Goal: Task Accomplishment & Management: Manage account settings

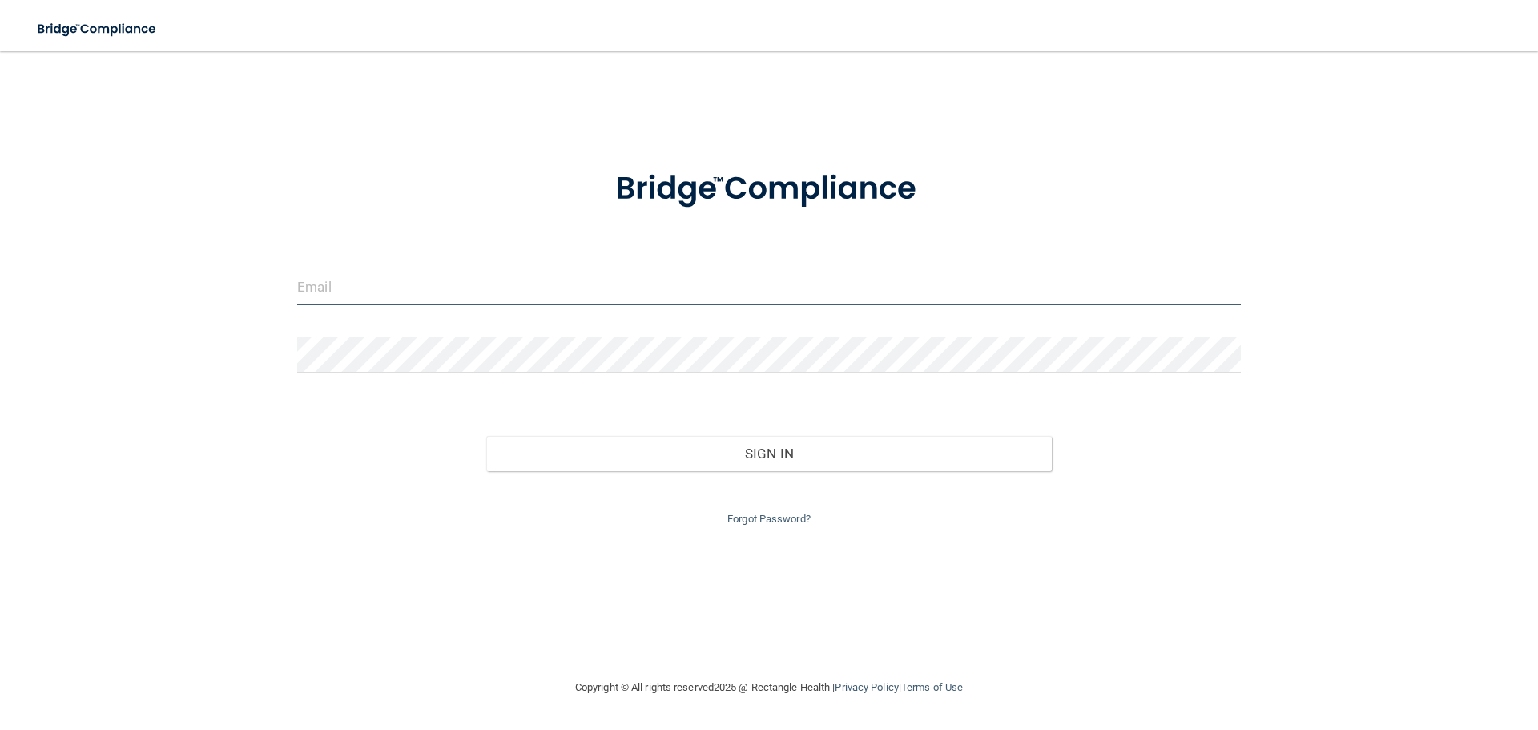
click at [515, 284] on input "email" at bounding box center [769, 287] width 944 height 36
drag, startPoint x: 506, startPoint y: 284, endPoint x: 235, endPoint y: 266, distance: 271.4
click at [235, 266] on div "[EMAIL_ADDRESS][DOMAIN_NAME] Invalid email/password. You don't have permission …" at bounding box center [769, 364] width 1474 height 595
type input "[EMAIL_ADDRESS][DOMAIN_NAME]"
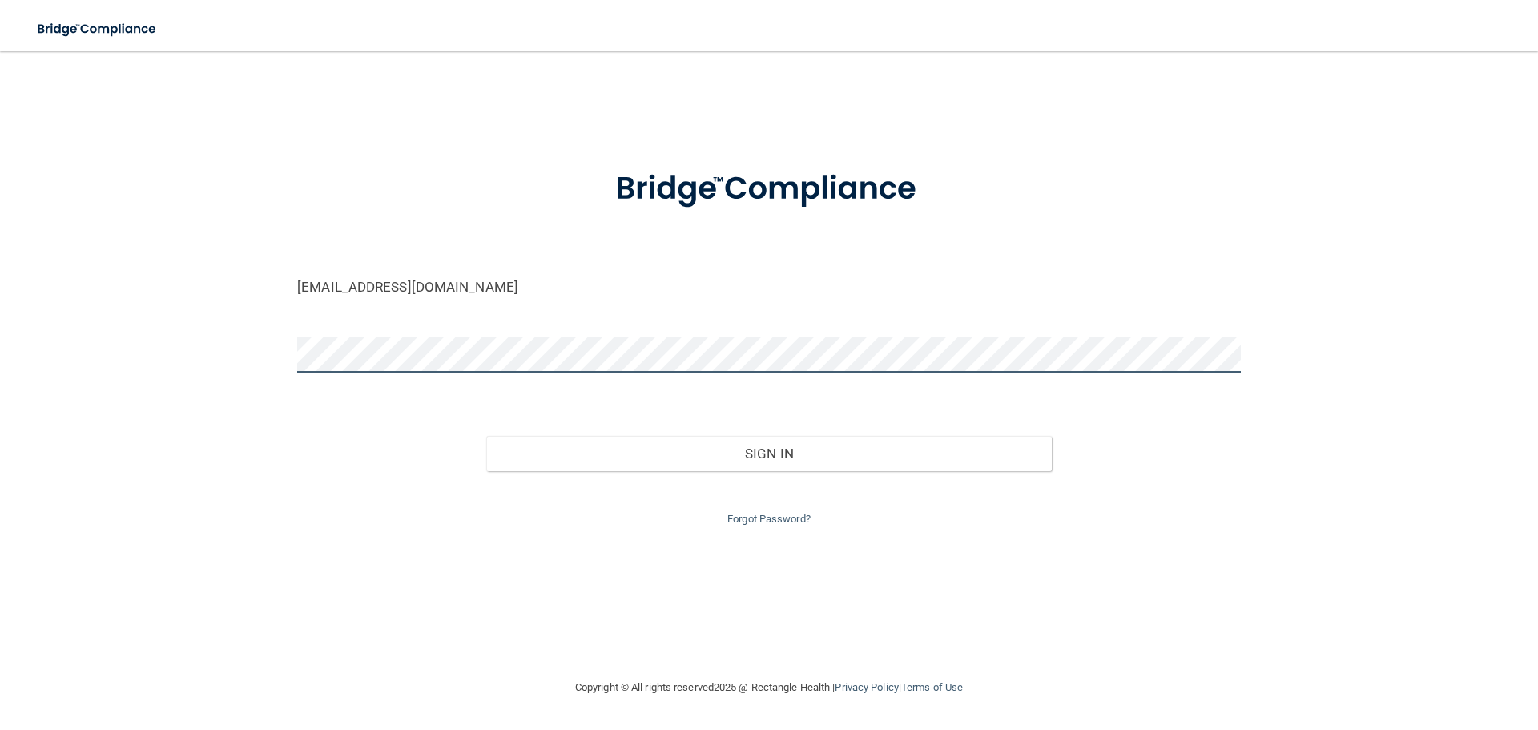
click at [486, 436] on button "Sign In" at bounding box center [769, 453] width 566 height 35
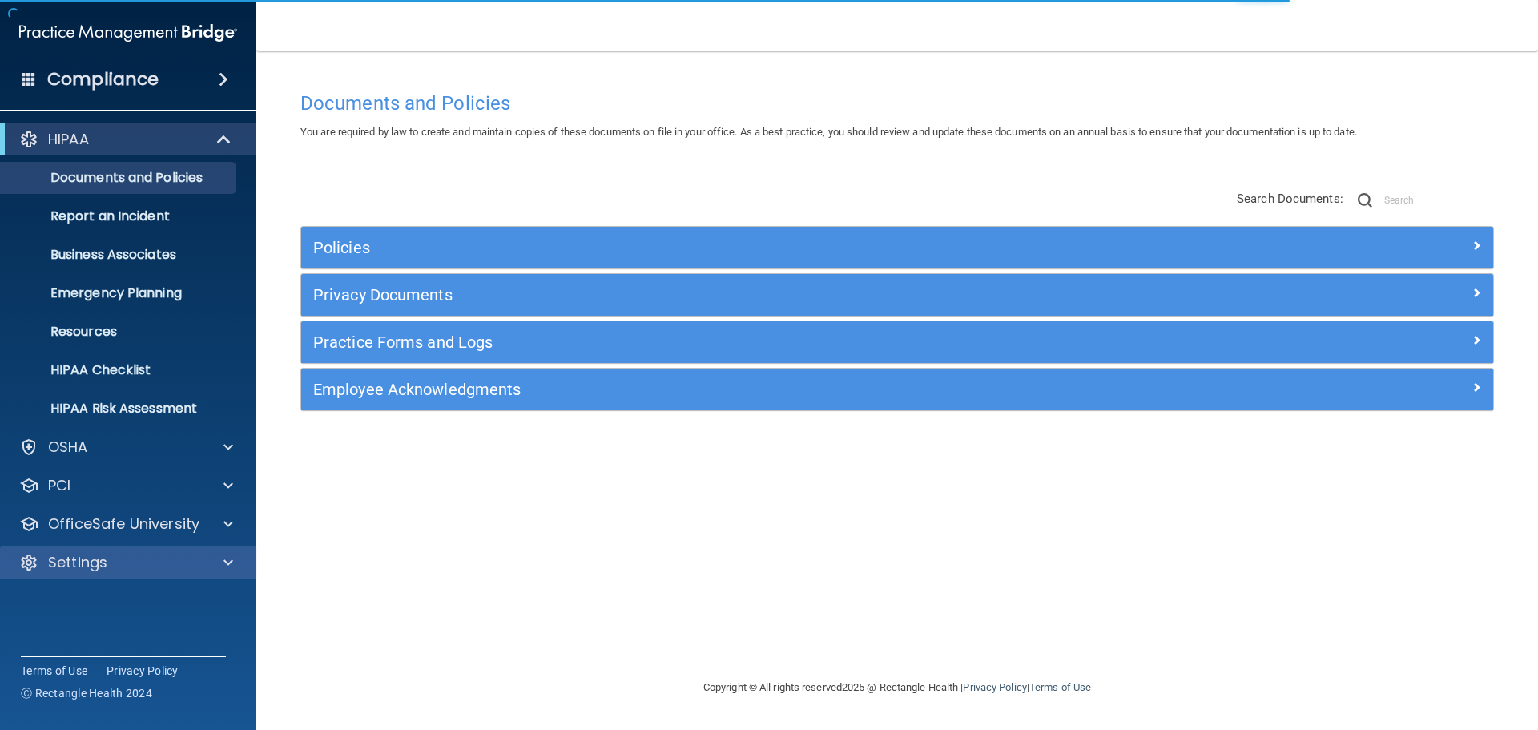
click at [208, 574] on div "Settings" at bounding box center [128, 562] width 257 height 32
click at [231, 563] on span at bounding box center [229, 562] width 10 height 19
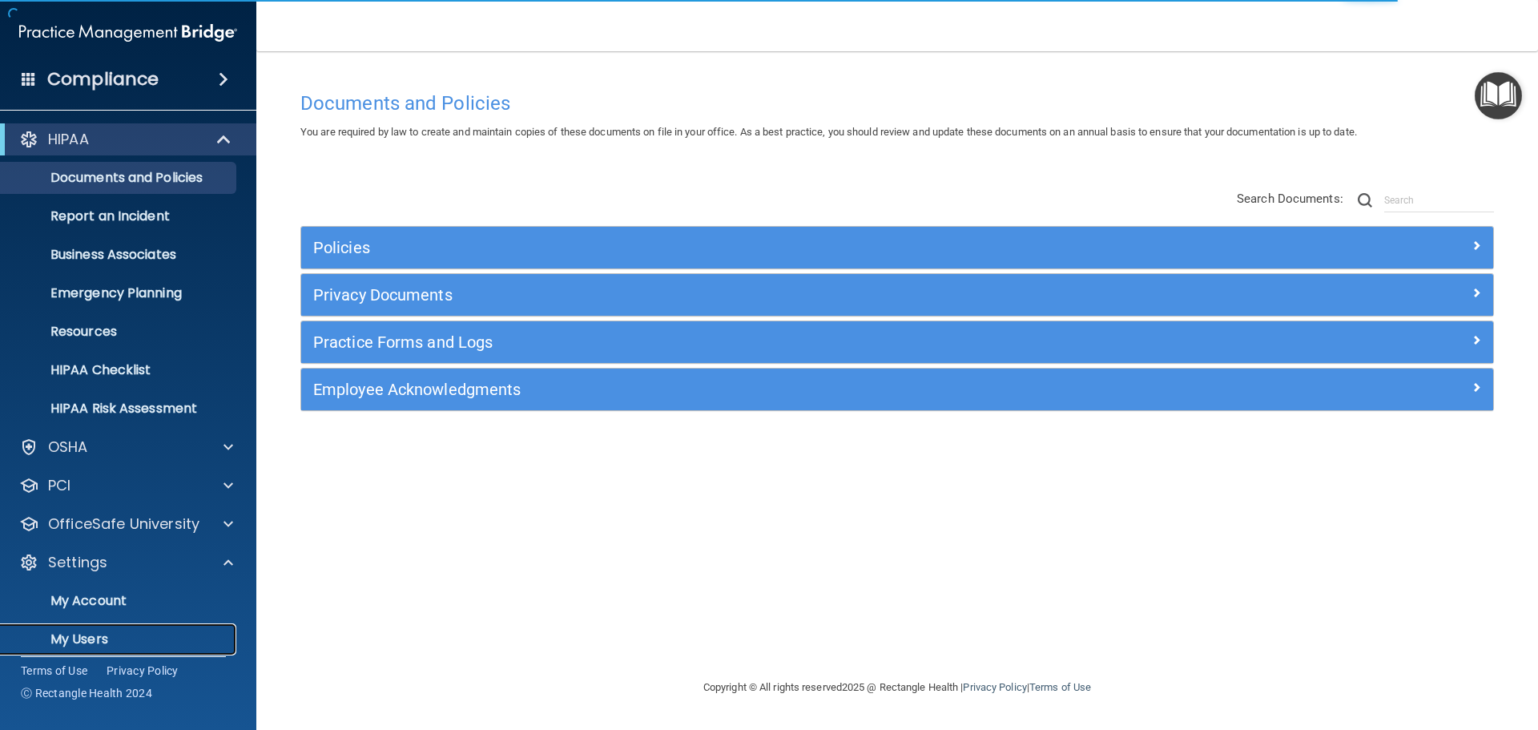
click at [111, 635] on p "My Users" at bounding box center [119, 639] width 219 height 16
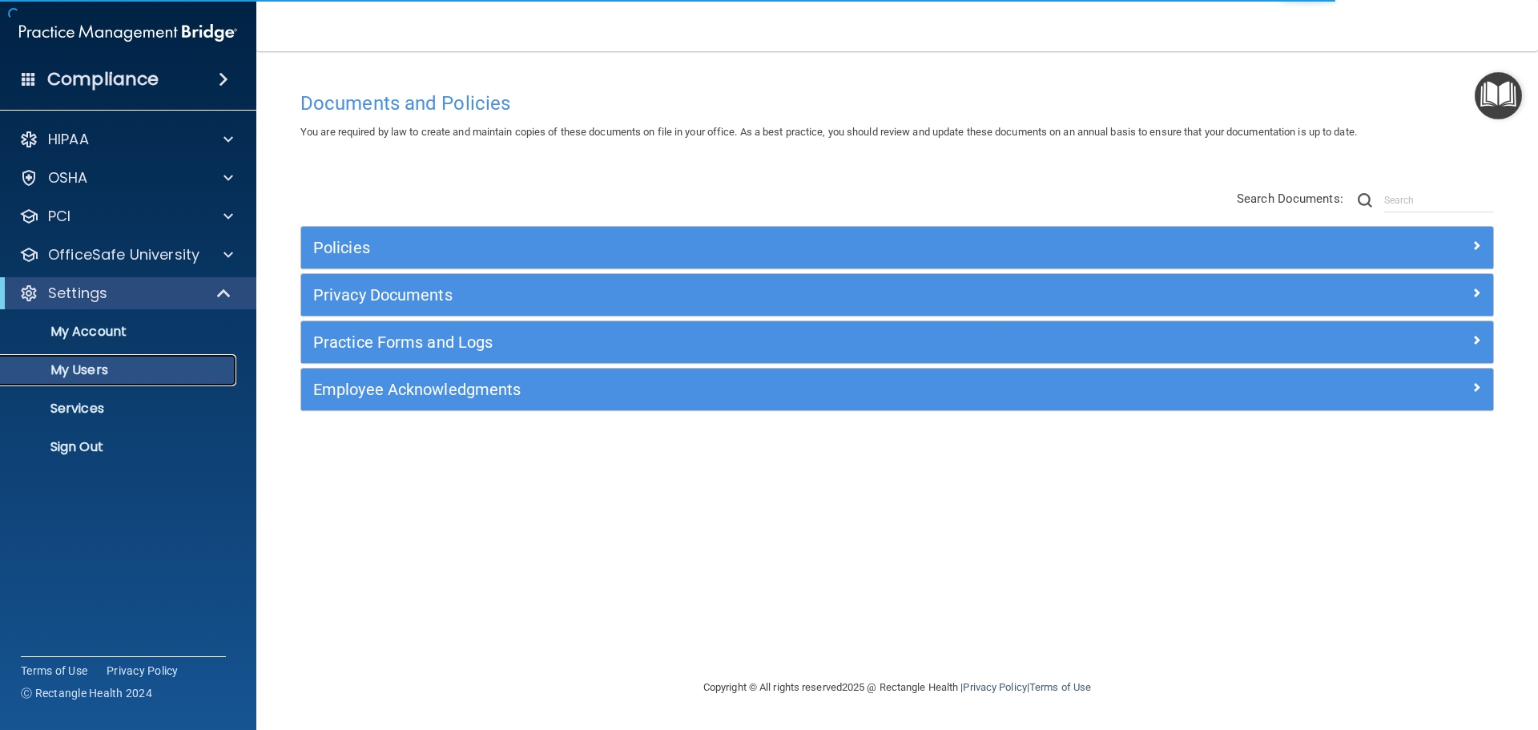
click at [108, 371] on p "My Users" at bounding box center [119, 370] width 219 height 16
select select "20"
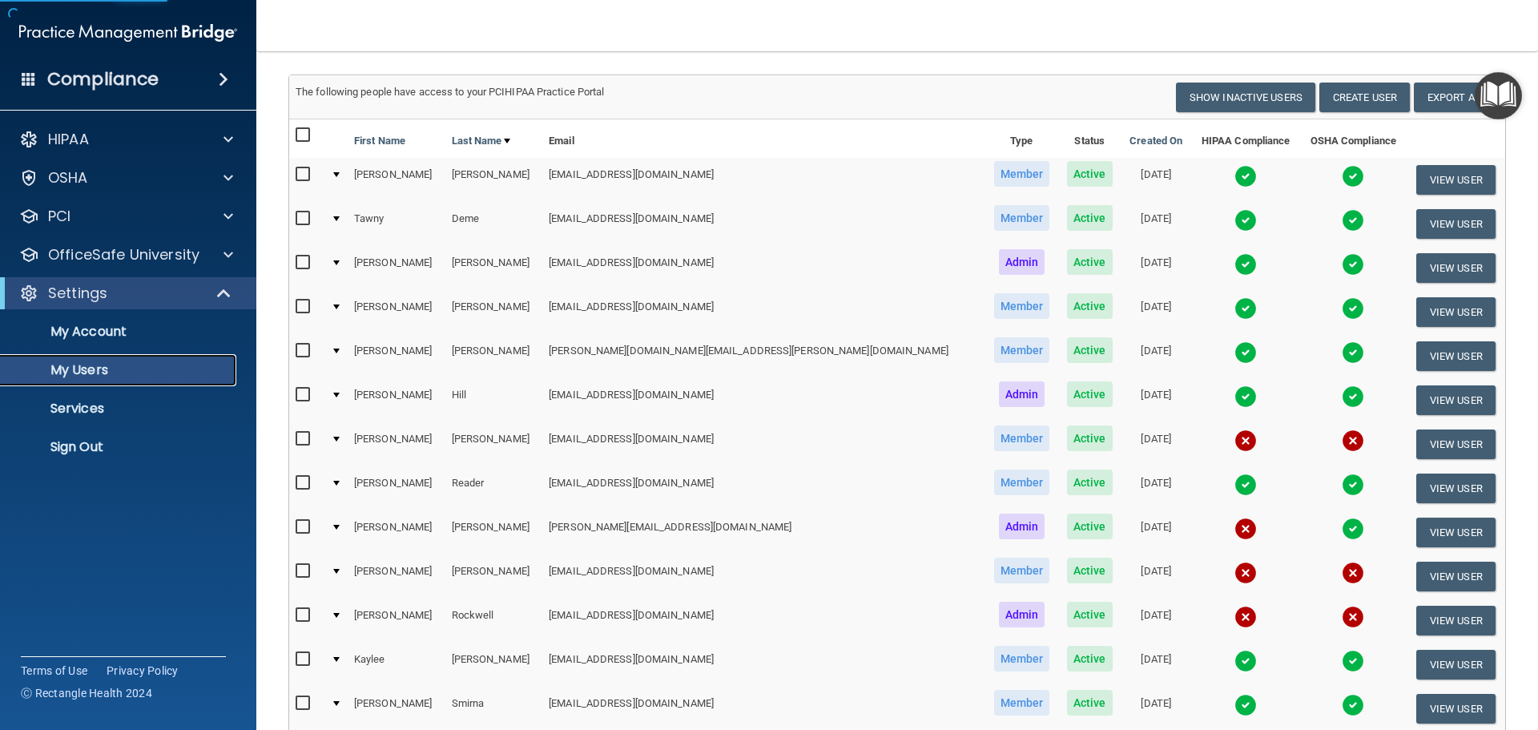
scroll to position [240, 0]
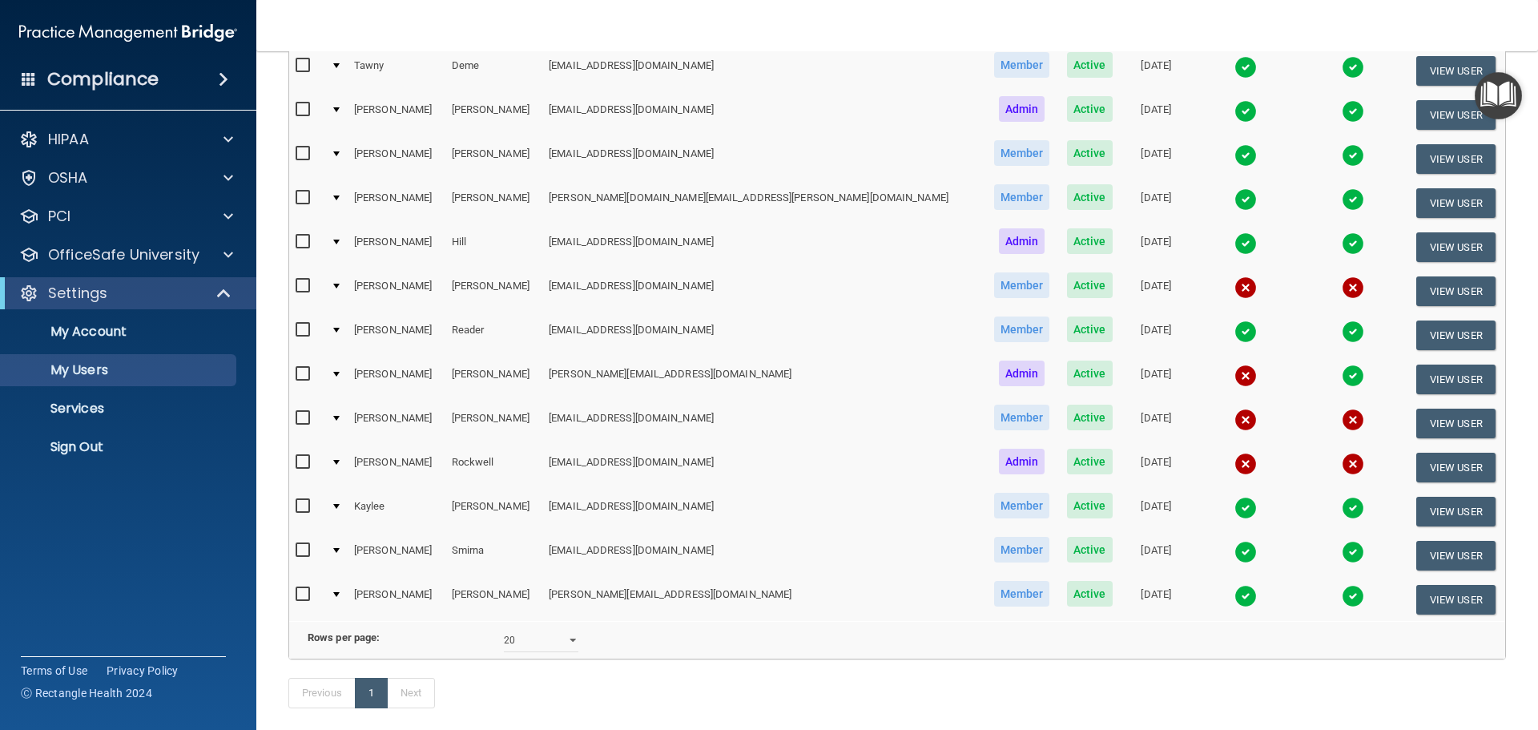
click at [308, 287] on input "checkbox" at bounding box center [305, 286] width 18 height 13
checkbox input "true"
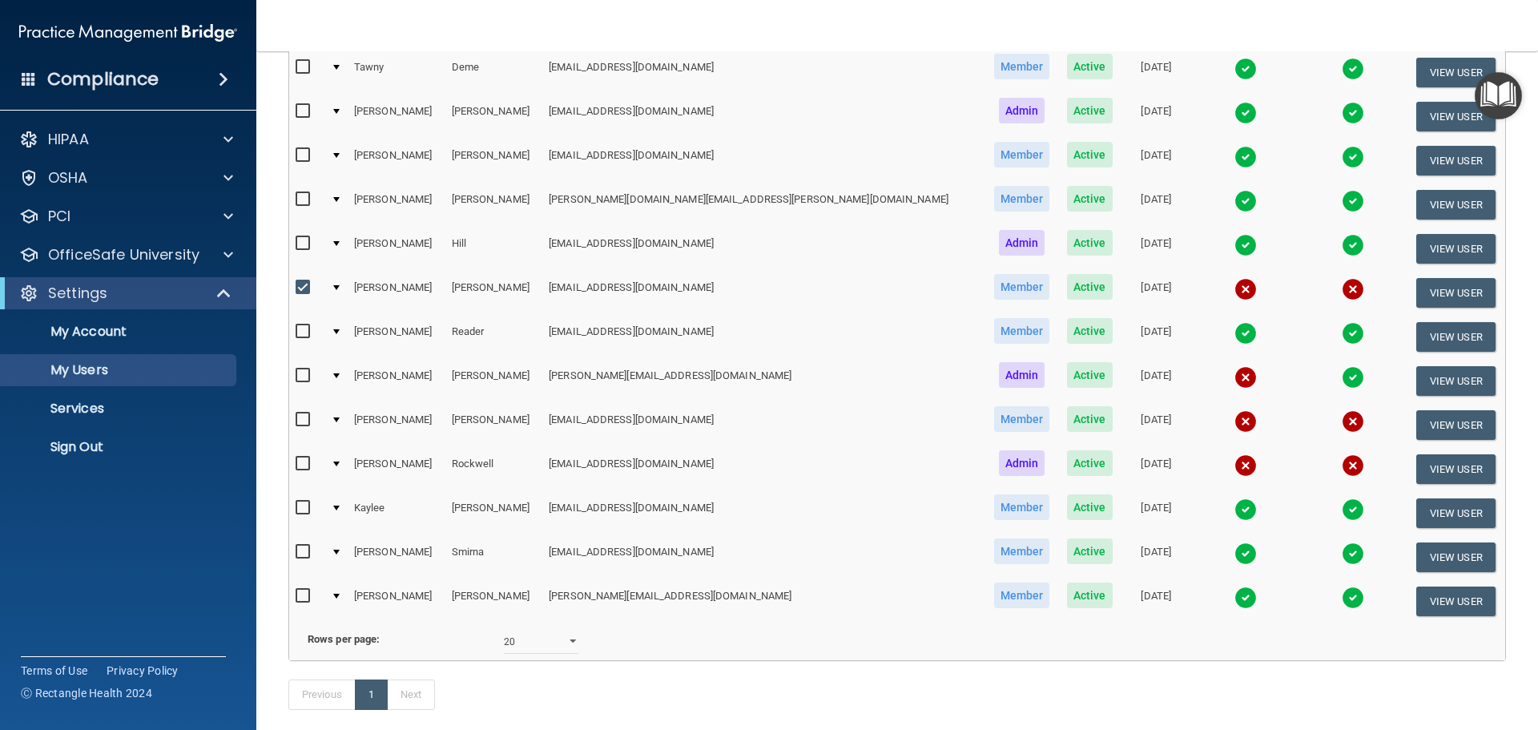
scroll to position [242, 0]
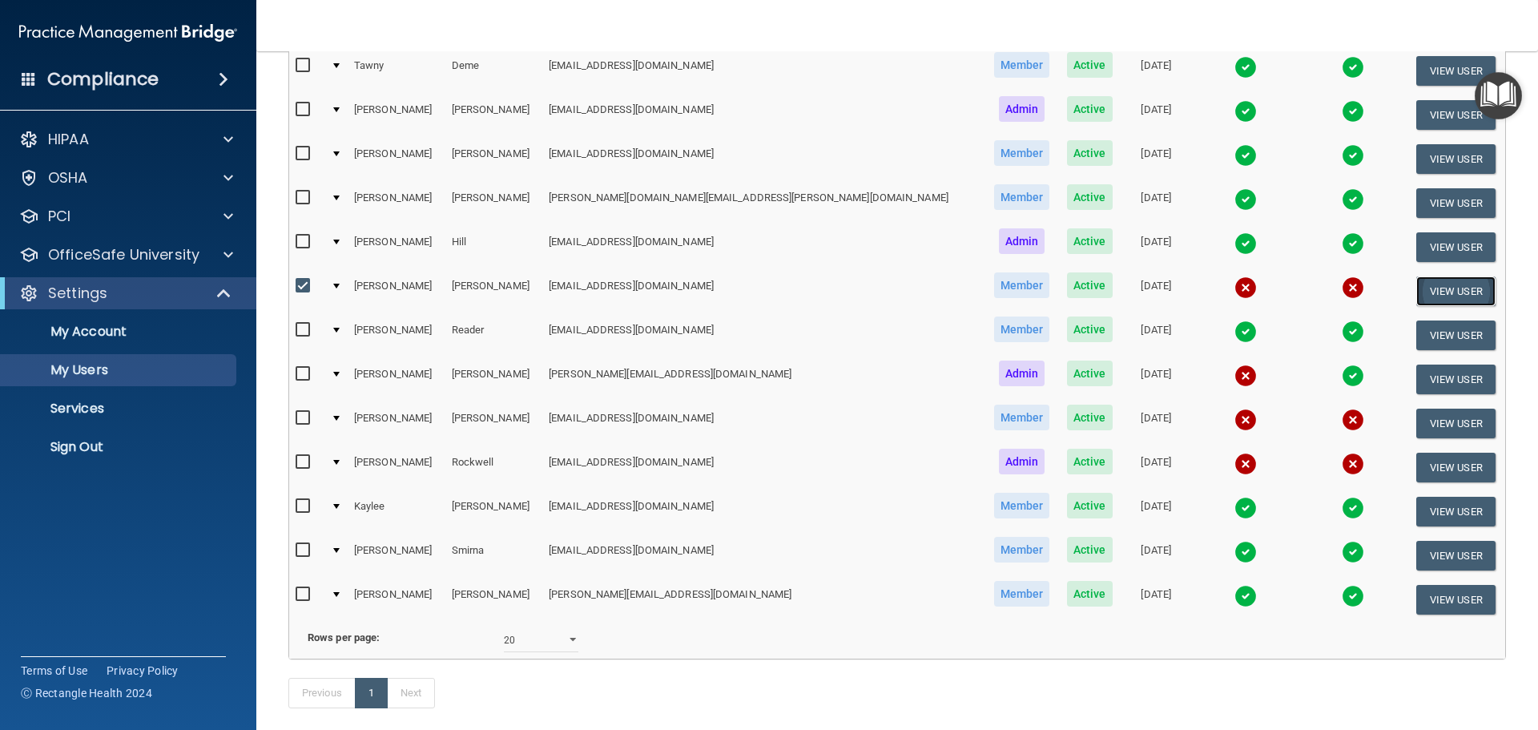
click at [1417, 292] on button "View User" at bounding box center [1456, 291] width 79 height 30
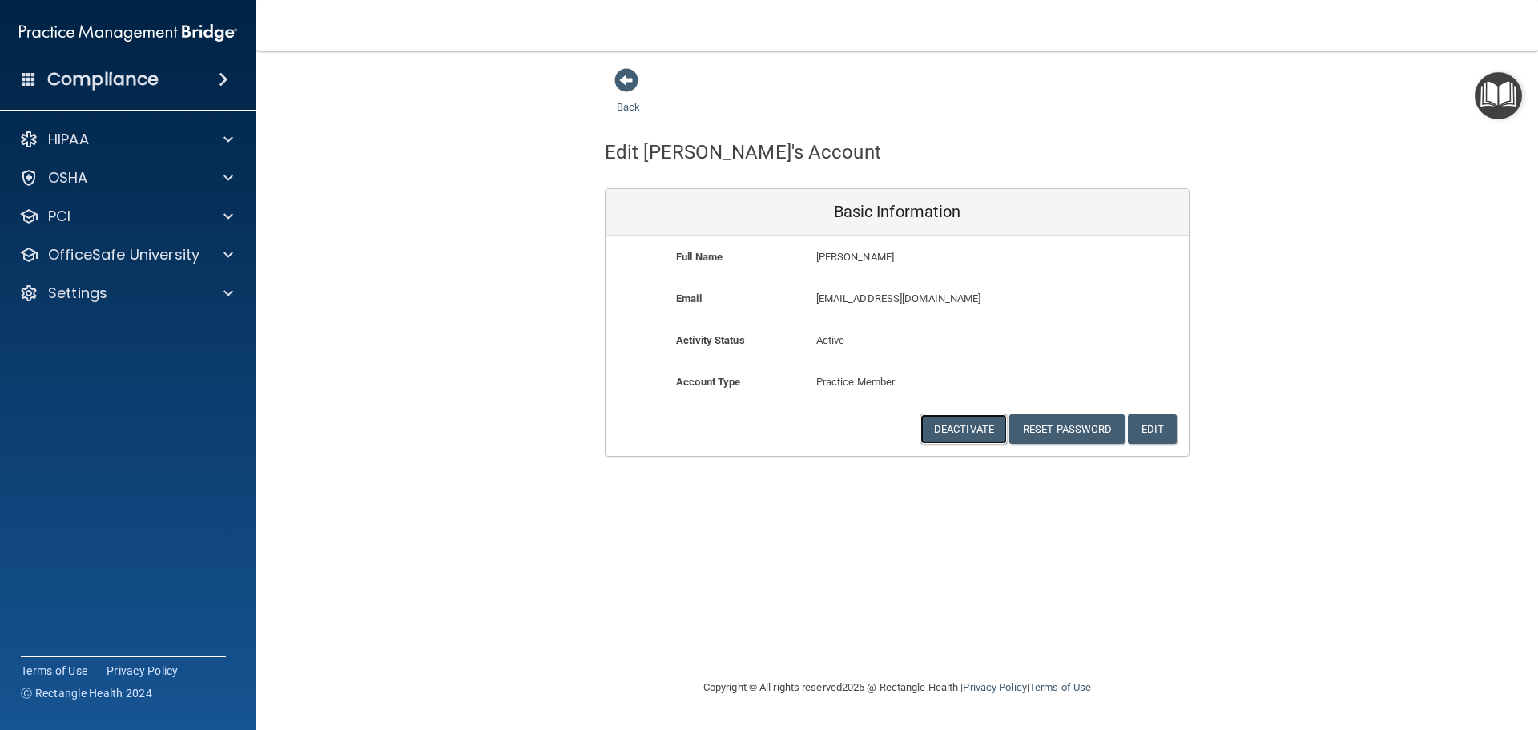
drag, startPoint x: 944, startPoint y: 437, endPoint x: 913, endPoint y: 538, distance: 105.7
click at [913, 538] on div "Back Edit [PERSON_NAME]'s Account Basic Information Full Name [PERSON_NAME] [PE…" at bounding box center [897, 364] width 1218 height 595
